Goal: Entertainment & Leisure: Consume media (video, audio)

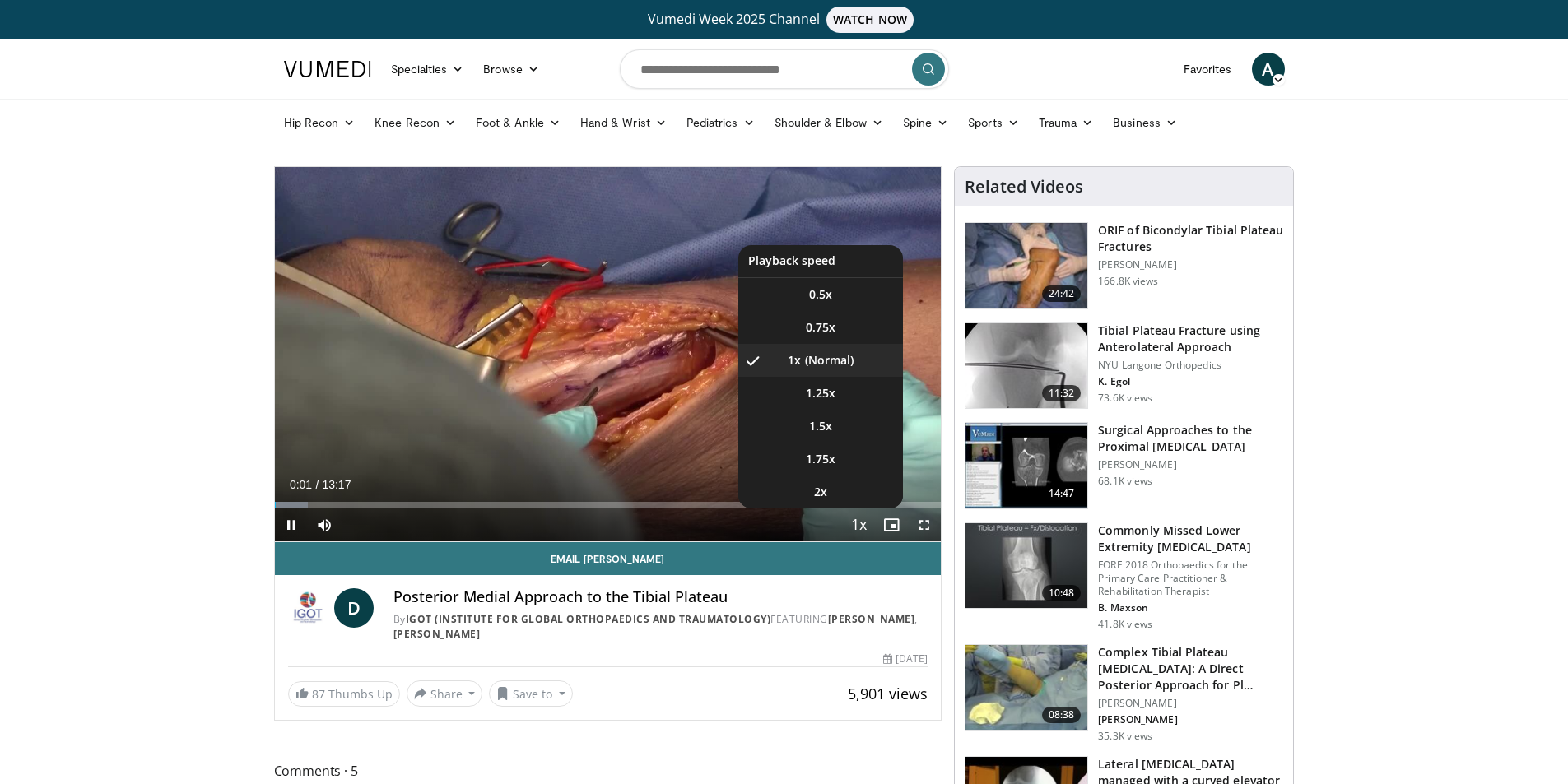
click at [859, 522] on span "Video Player" at bounding box center [858, 525] width 23 height 33
click at [827, 462] on span "1.75x" at bounding box center [820, 458] width 30 height 16
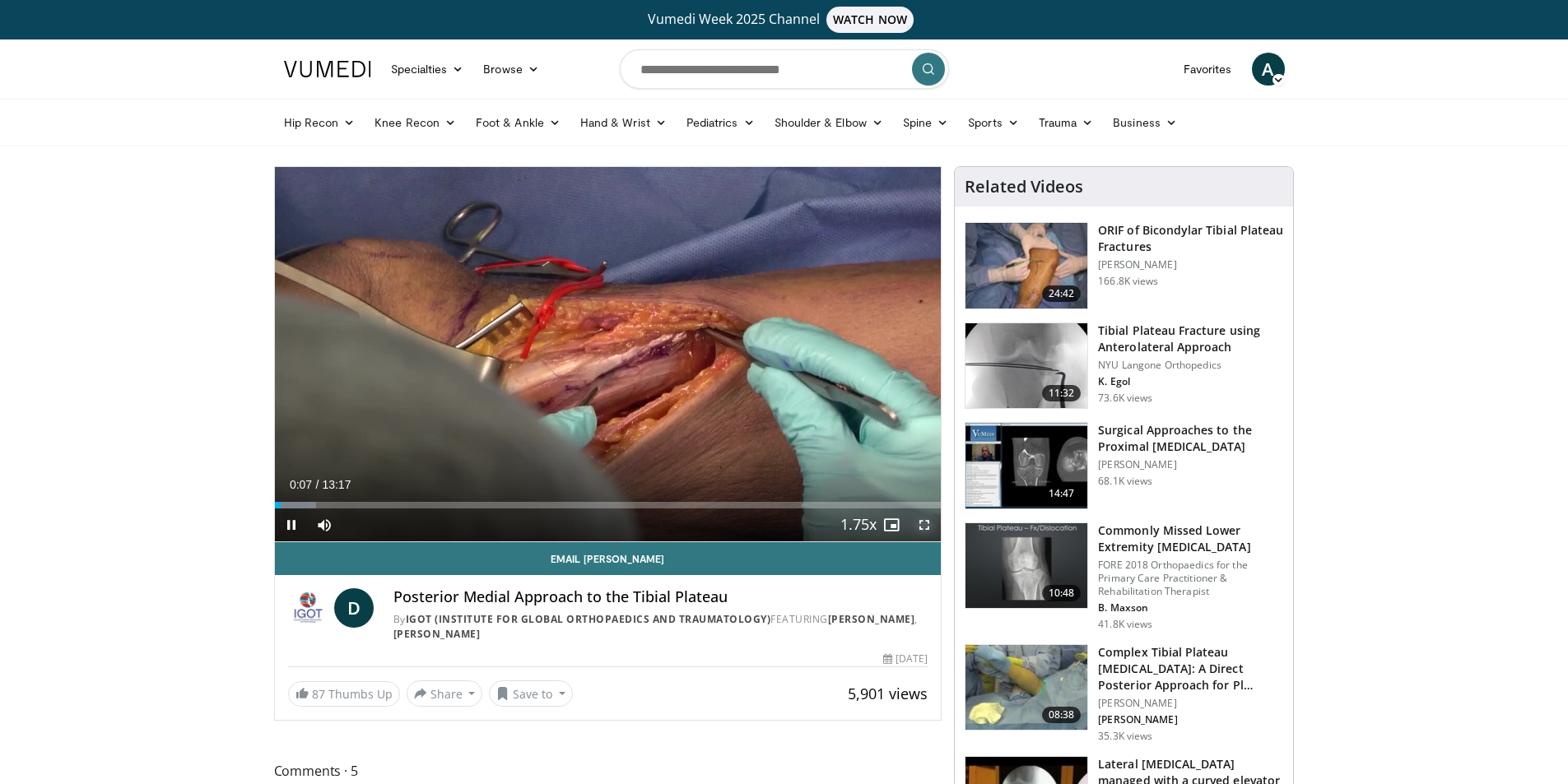
click at [932, 523] on span "Video Player" at bounding box center [924, 524] width 33 height 33
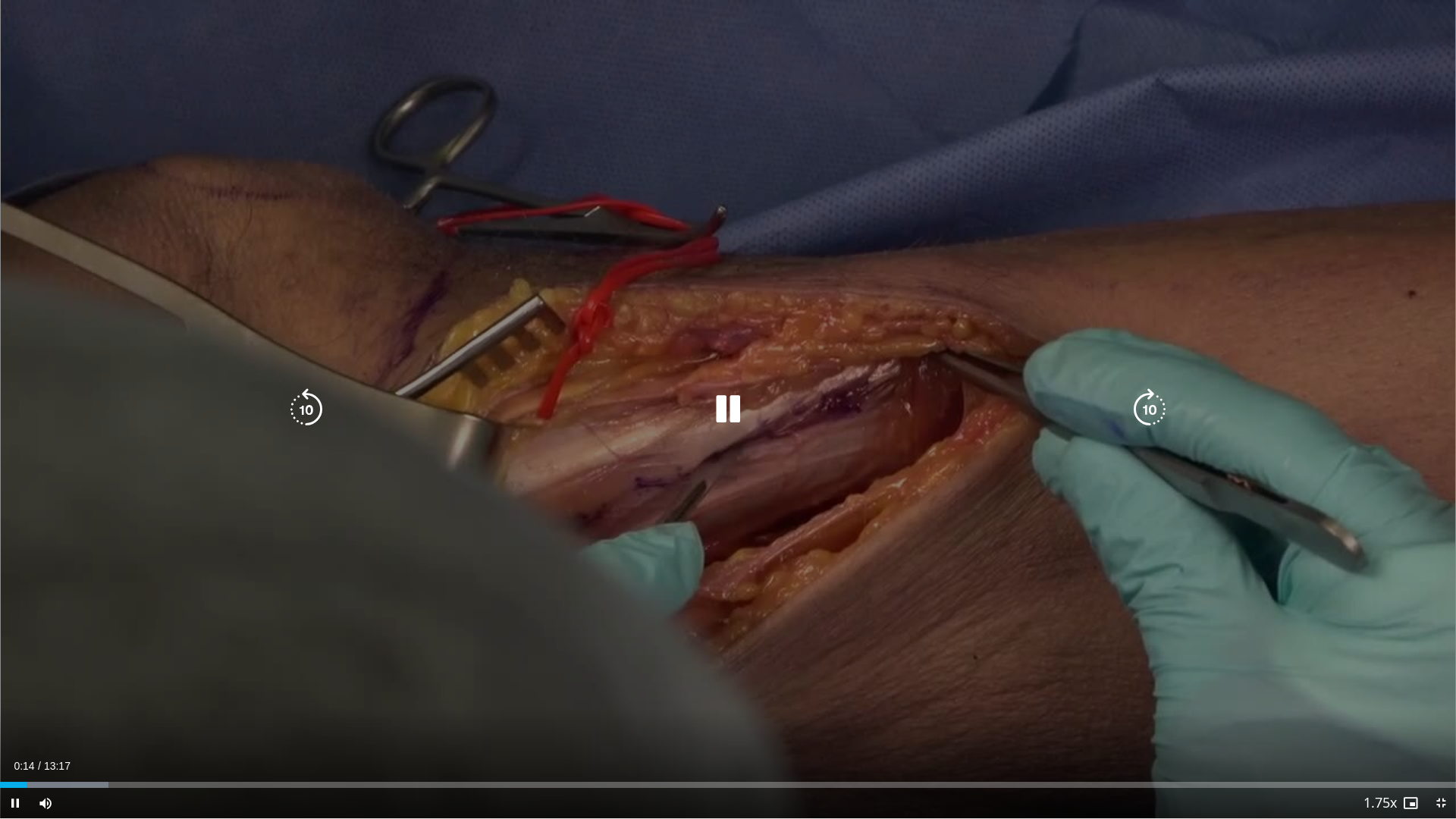
click at [528, 490] on div "10 seconds Tap to unmute" at bounding box center [728, 409] width 1456 height 818
click at [742, 410] on icon "Video Player" at bounding box center [728, 409] width 42 height 42
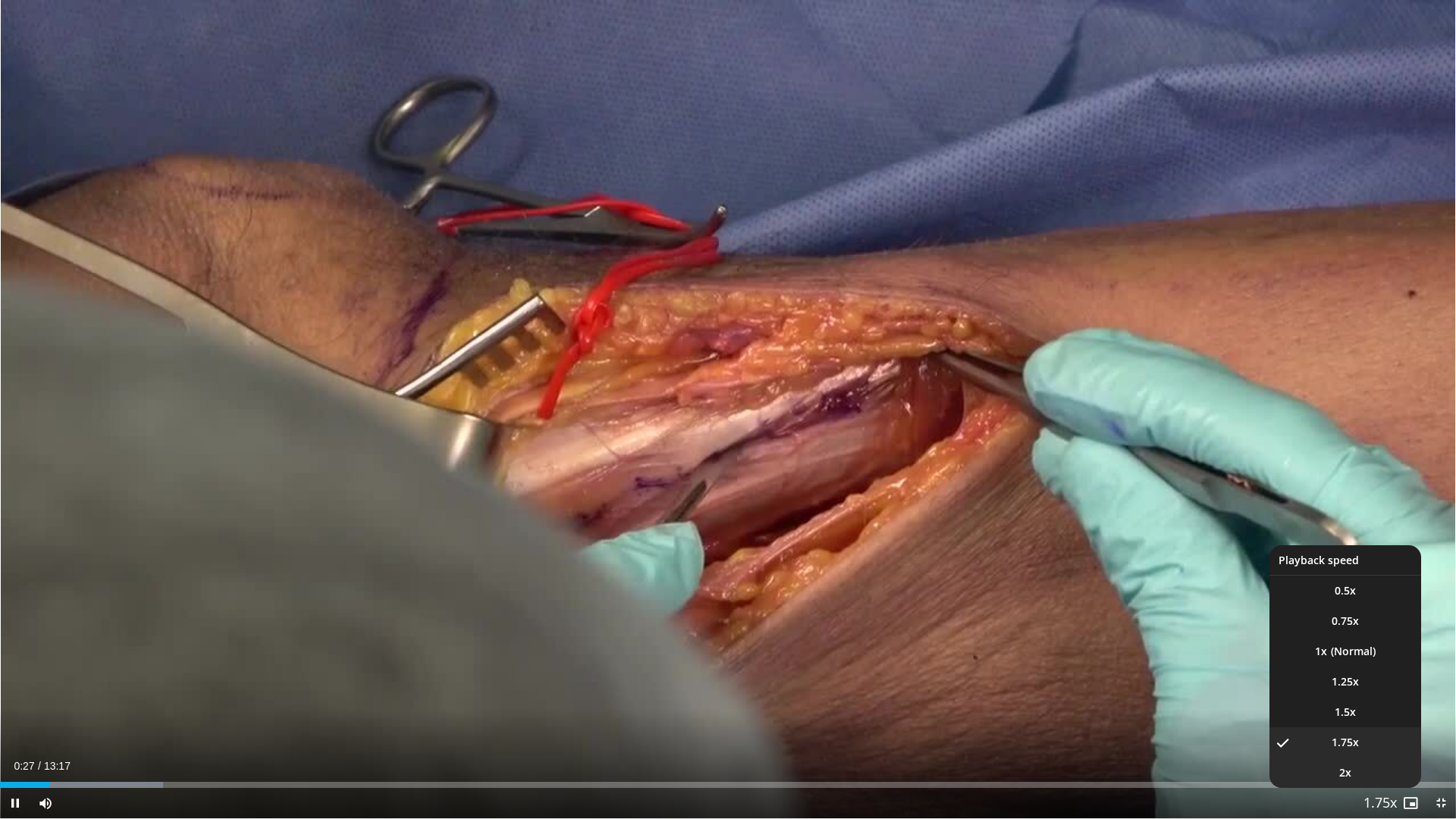
click at [1352, 722] on li "2x" at bounding box center [1346, 772] width 152 height 30
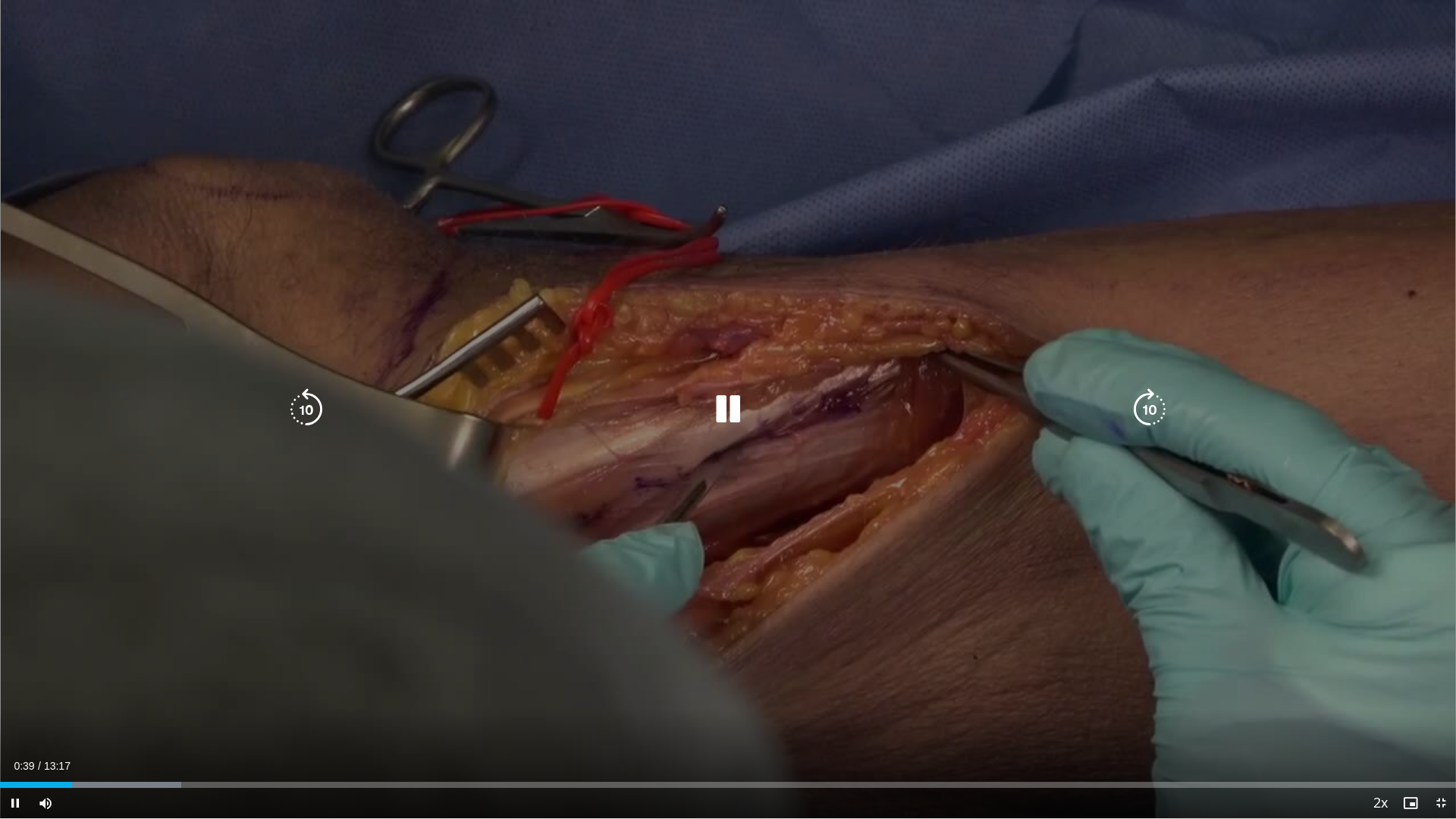
click at [1156, 417] on icon "Video Player" at bounding box center [1149, 409] width 42 height 42
click at [302, 410] on icon "Video Player" at bounding box center [307, 409] width 42 height 42
click at [311, 419] on icon "Video Player" at bounding box center [307, 409] width 42 height 42
click at [721, 459] on div "10 seconds Tap to unmute" at bounding box center [728, 409] width 1456 height 818
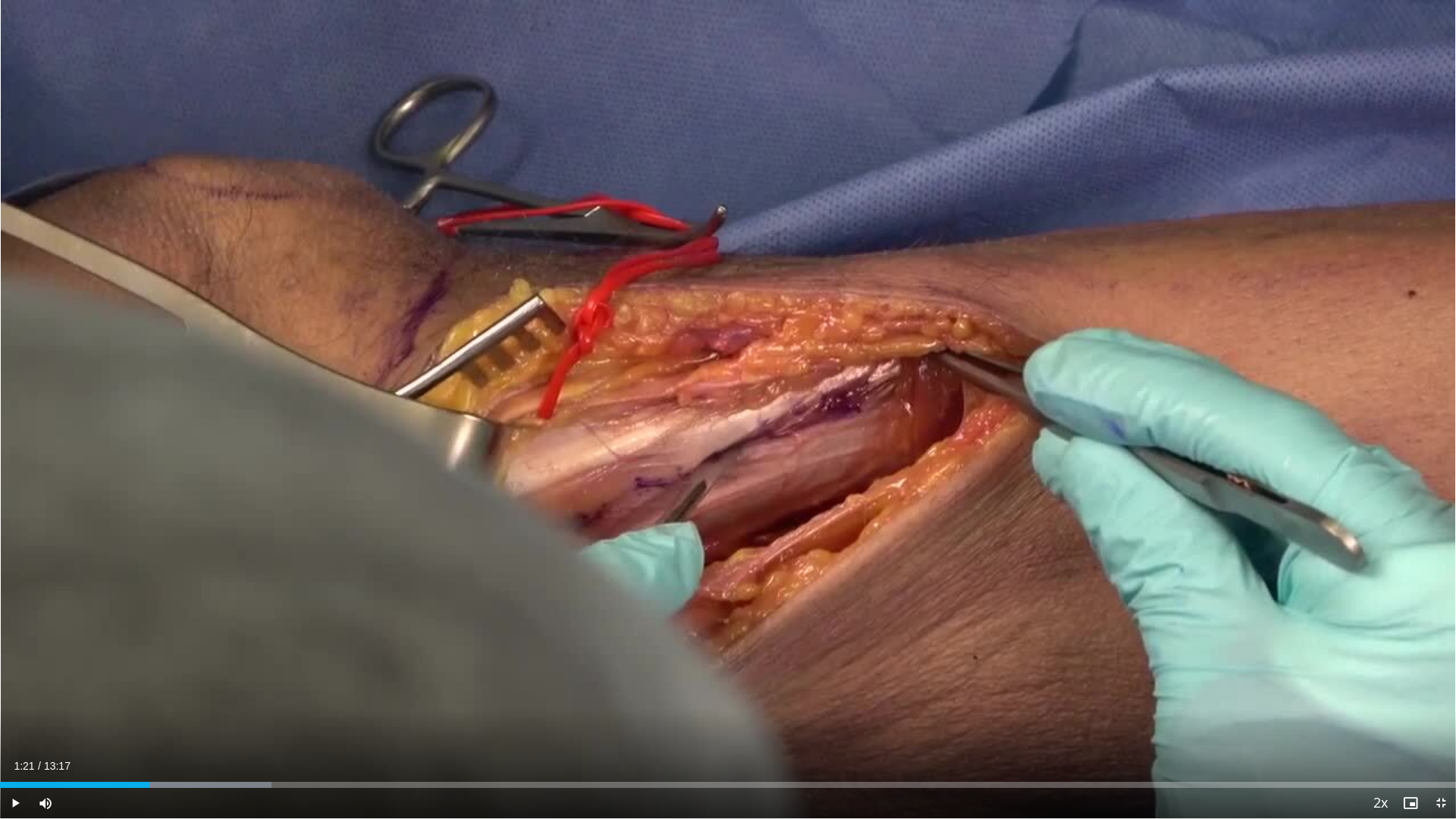
click at [687, 393] on div "10 seconds Tap to unmute" at bounding box center [728, 409] width 1456 height 818
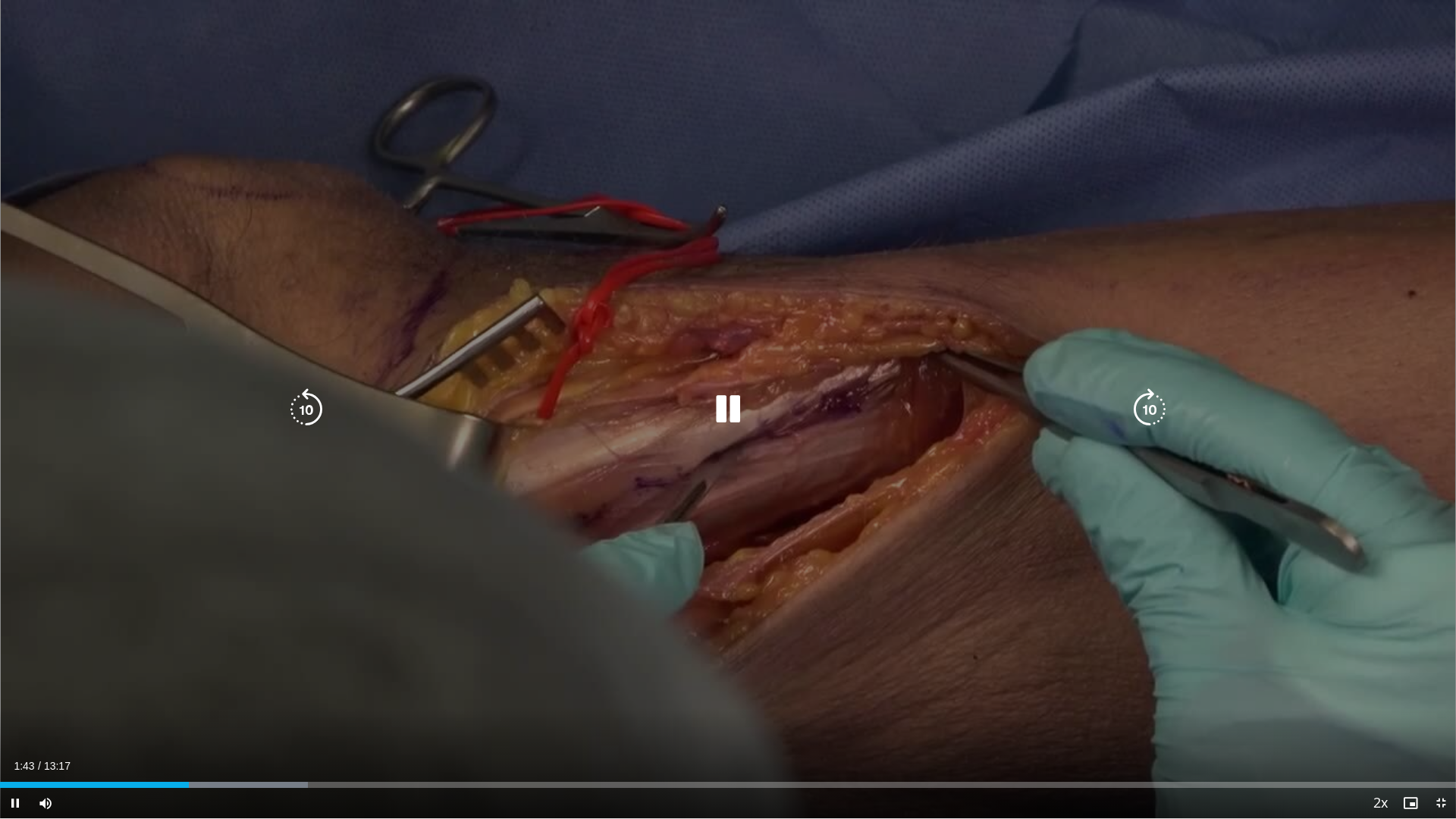
click at [729, 406] on icon "Video Player" at bounding box center [728, 409] width 42 height 42
click at [723, 406] on icon "Video Player" at bounding box center [728, 409] width 42 height 42
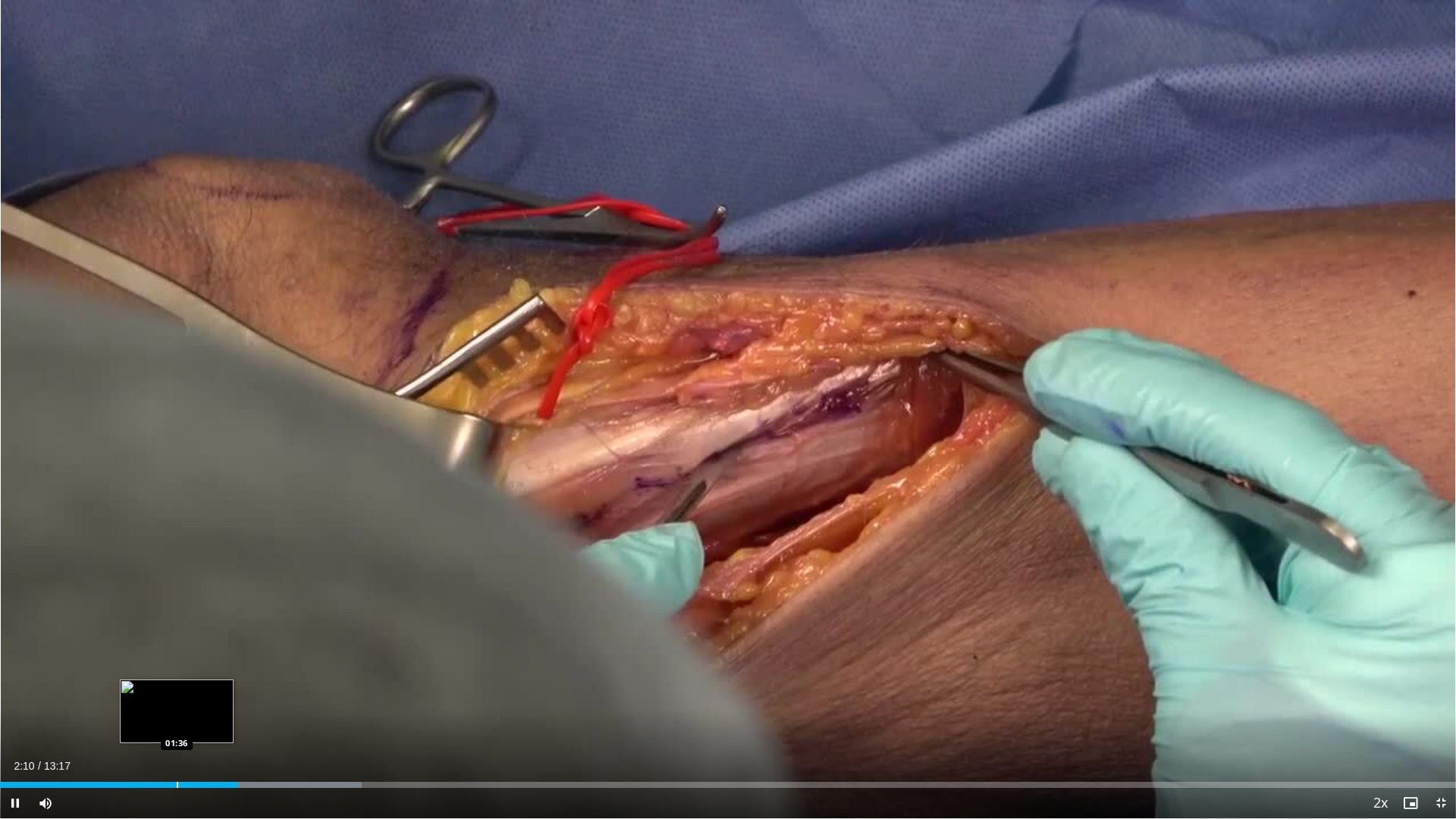
click at [177, 722] on div "Loaded : 24.86% 02:10 01:36" at bounding box center [728, 781] width 1456 height 14
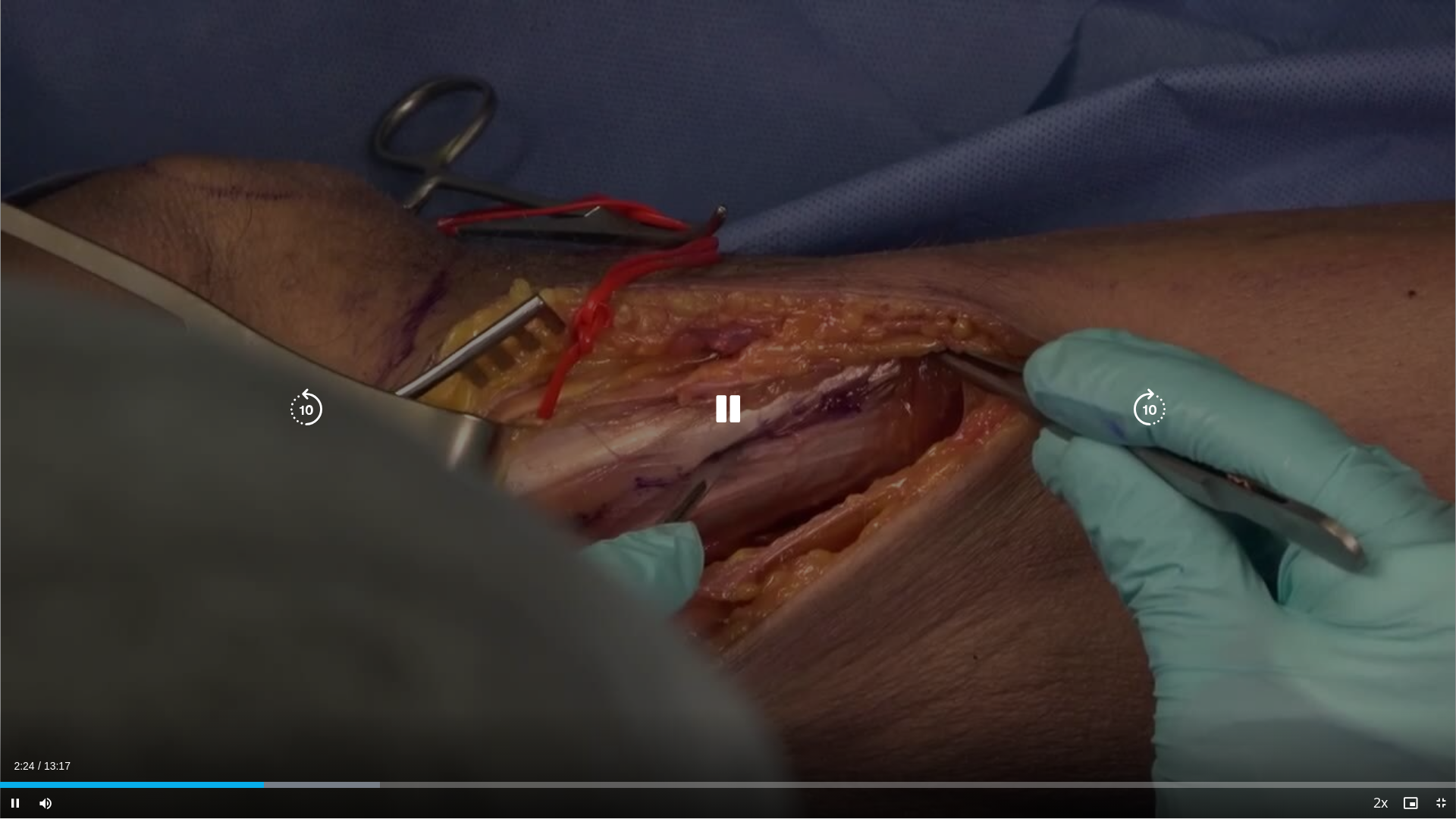
click at [853, 550] on div "10 seconds Tap to unmute" at bounding box center [728, 409] width 1456 height 818
click at [728, 415] on icon "Video Player" at bounding box center [728, 409] width 42 height 42
click at [716, 410] on icon "Video Player" at bounding box center [728, 409] width 42 height 42
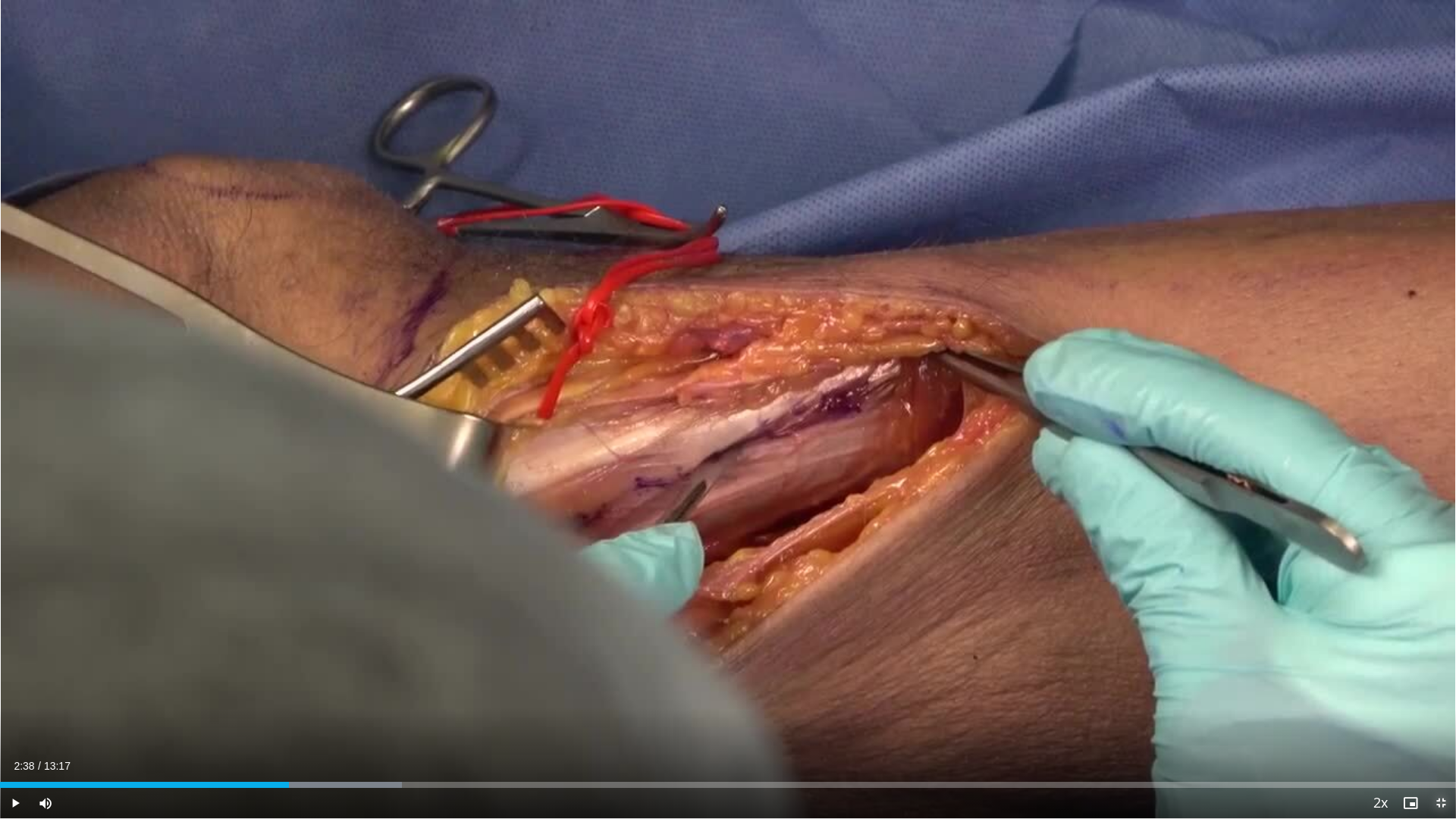
click at [1444, 722] on span "Video Player" at bounding box center [1441, 803] width 30 height 30
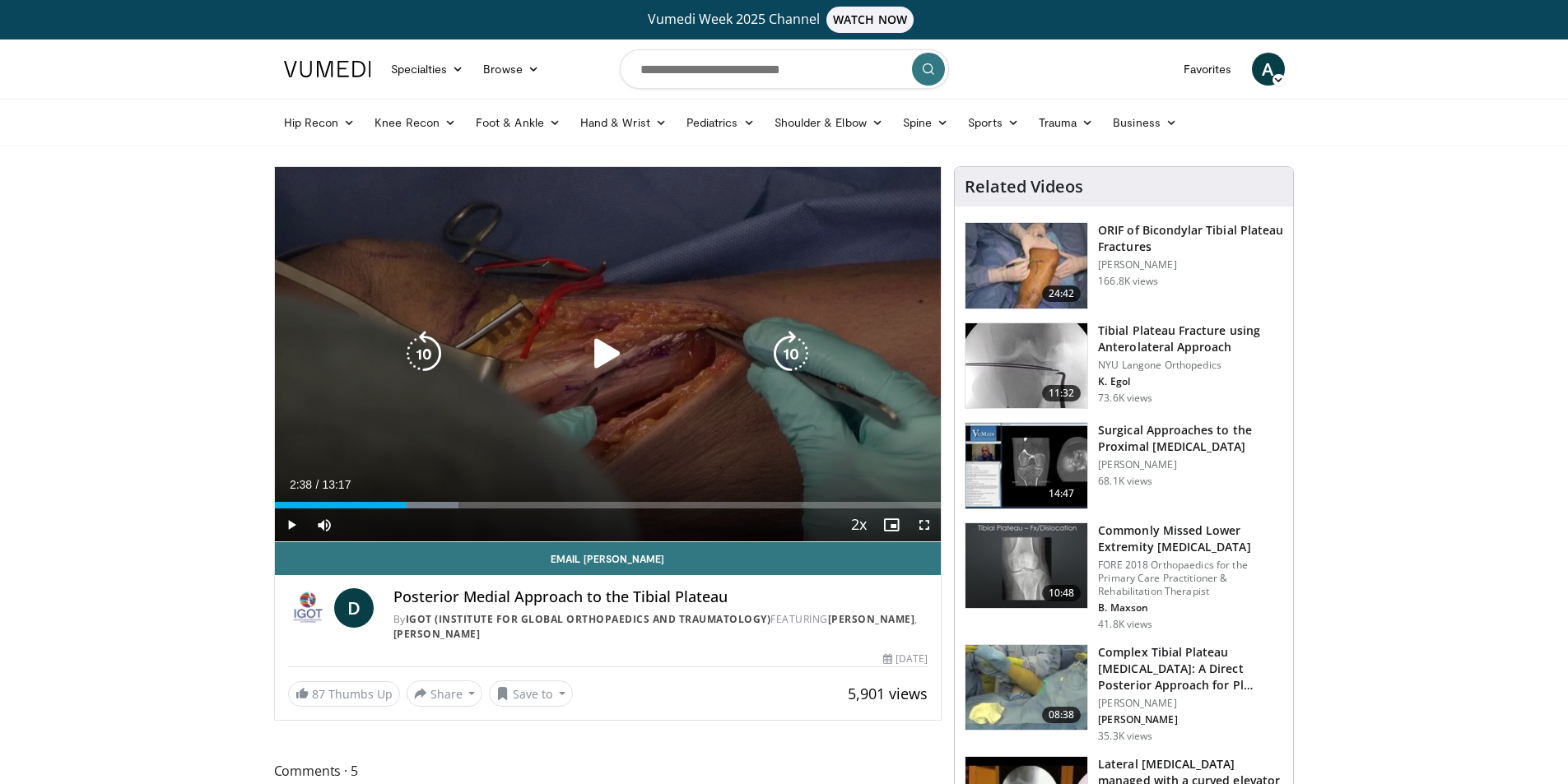
drag, startPoint x: 644, startPoint y: 380, endPoint x: 617, endPoint y: 365, distance: 30.9
click at [644, 380] on div "10 seconds Tap to unmute" at bounding box center [608, 354] width 667 height 375
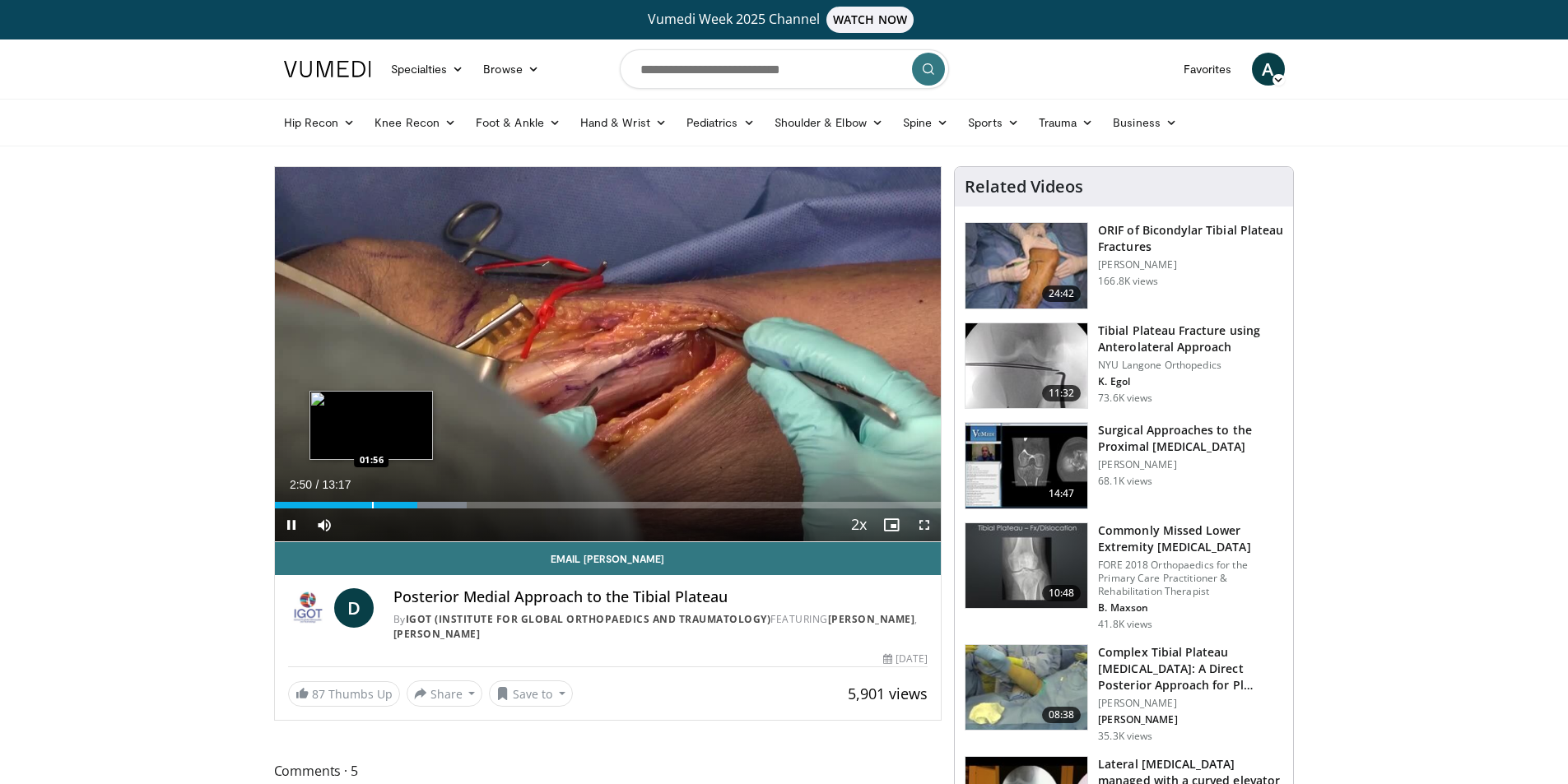
click at [372, 503] on div "Progress Bar" at bounding box center [373, 505] width 2 height 7
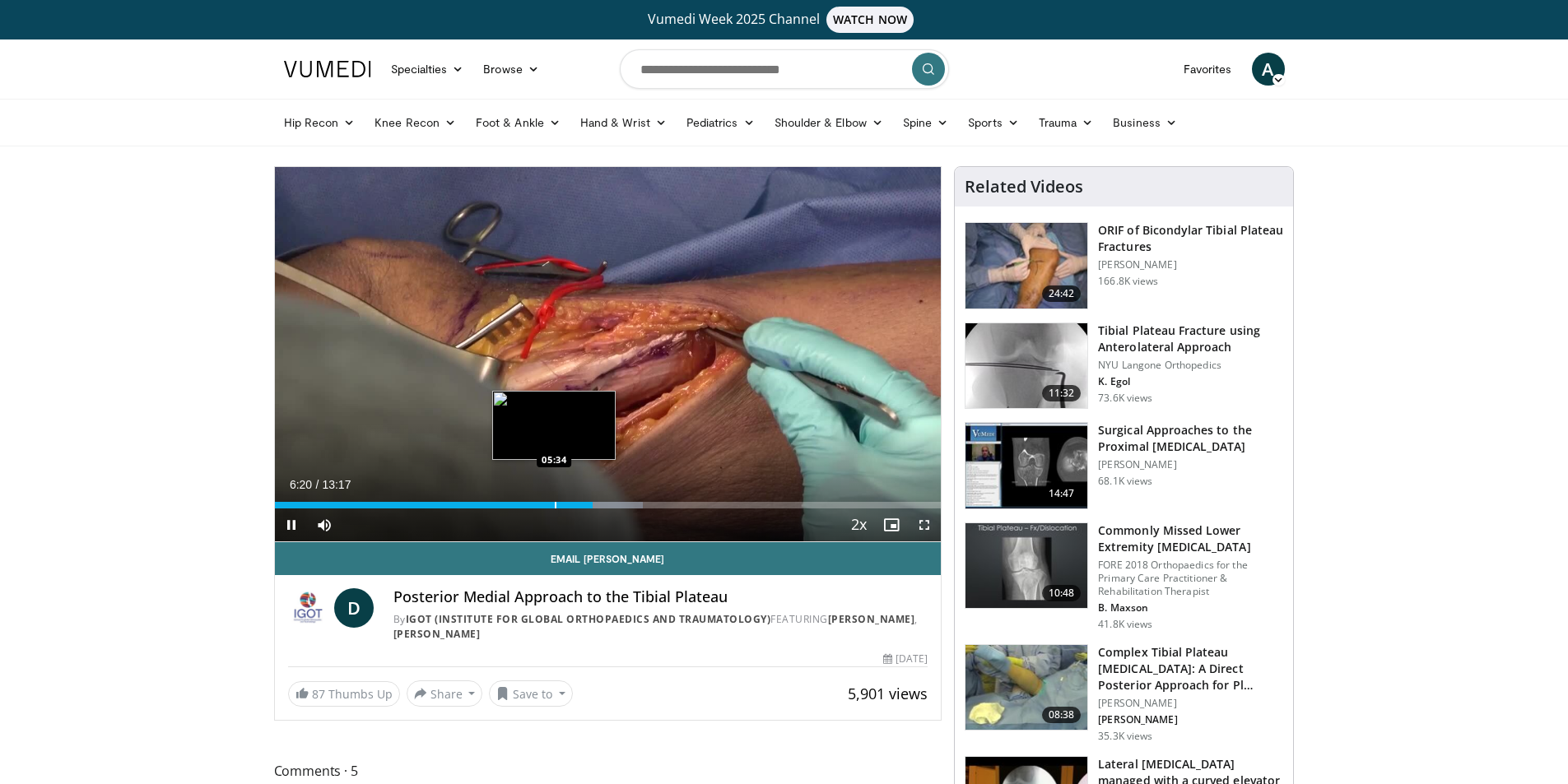
click at [554, 500] on div "Loaded : 55.22% 06:21 05:34" at bounding box center [608, 500] width 667 height 15
click at [573, 500] on div "Loaded : 50.20% 05:39 05:56" at bounding box center [608, 500] width 667 height 15
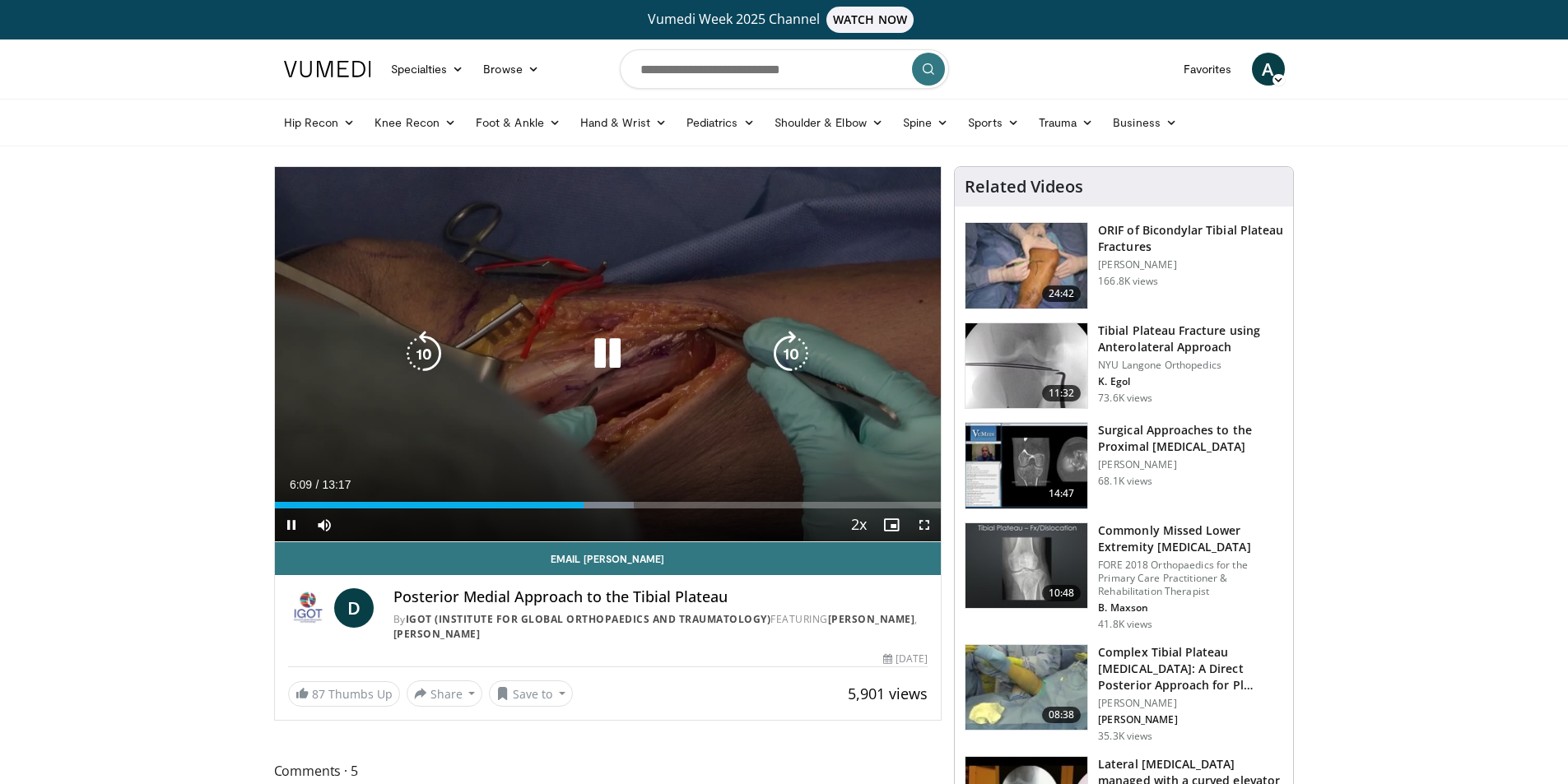
click at [669, 361] on div "Video Player" at bounding box center [607, 354] width 400 height 33
click at [608, 357] on icon "Video Player" at bounding box center [607, 354] width 46 height 46
click at [605, 357] on icon "Video Player" at bounding box center [607, 354] width 46 height 46
click at [612, 344] on icon "Video Player" at bounding box center [607, 354] width 46 height 46
click at [614, 361] on icon "Video Player" at bounding box center [607, 354] width 46 height 46
